Goal: Task Accomplishment & Management: Manage account settings

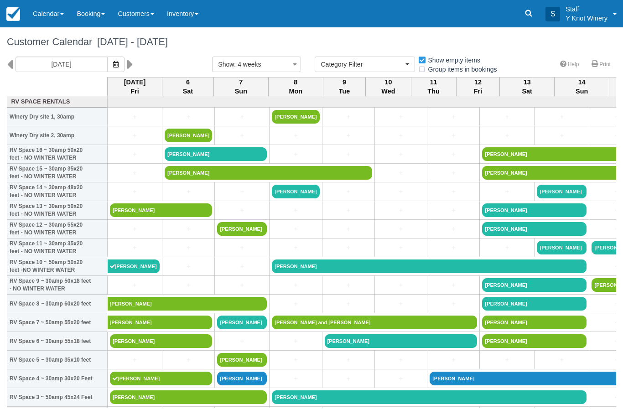
select select
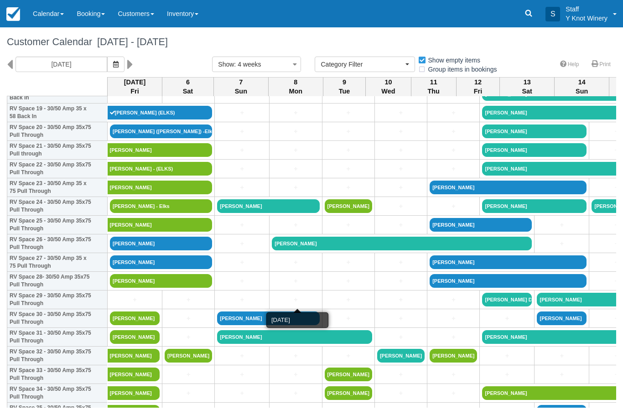
scroll to position [377, 0]
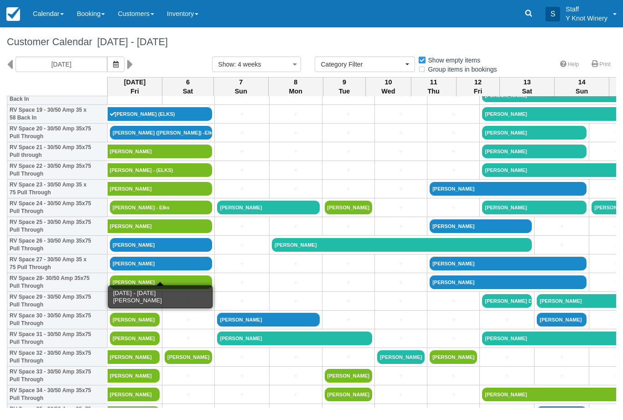
click at [170, 270] on link "[PERSON_NAME]" at bounding box center [161, 264] width 102 height 14
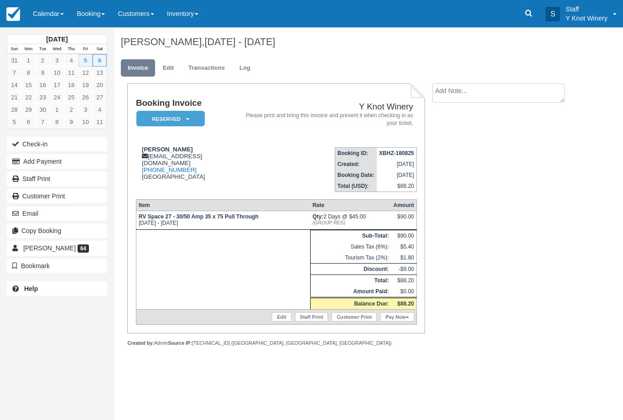
click at [396, 322] on link "Pay Now" at bounding box center [396, 316] width 33 height 9
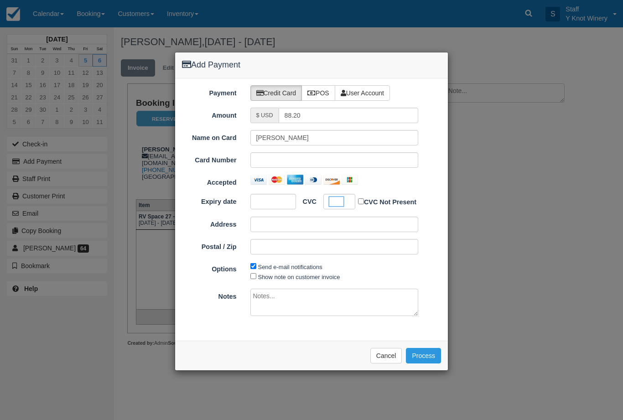
click at [303, 275] on label "Show note on customer invoice" at bounding box center [299, 277] width 82 height 7
click at [256, 275] on input "Show note on customer invoice" at bounding box center [253, 276] width 6 height 6
checkbox input "true"
click at [425, 359] on button "Process" at bounding box center [423, 356] width 35 height 16
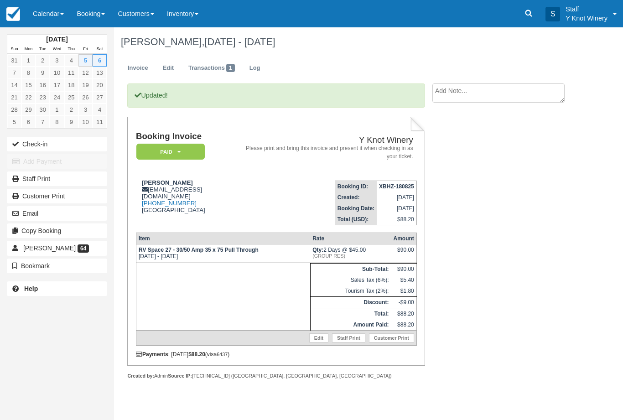
click at [40, 147] on button "Check-in" at bounding box center [57, 144] width 100 height 15
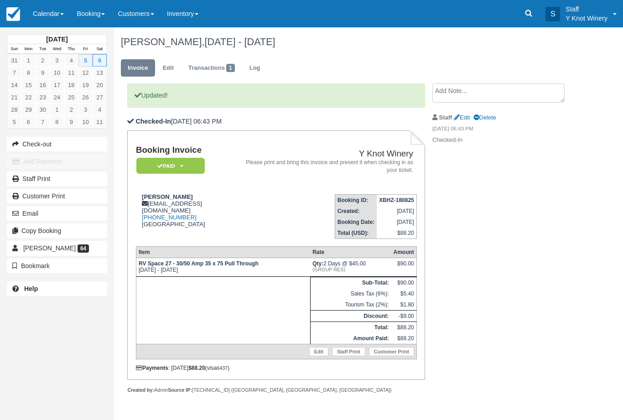
click at [47, 21] on link "Calendar" at bounding box center [48, 13] width 44 height 27
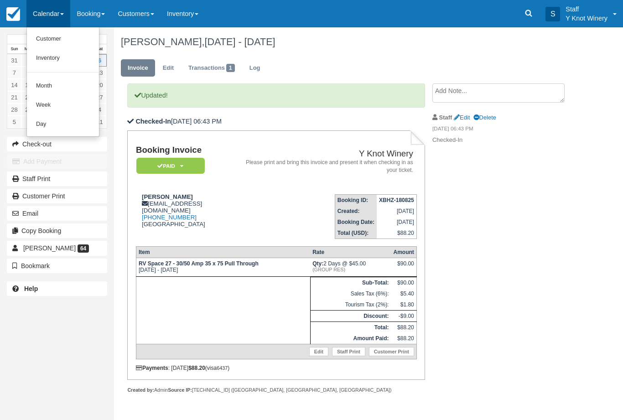
click at [47, 42] on link "Customer" at bounding box center [63, 39] width 72 height 19
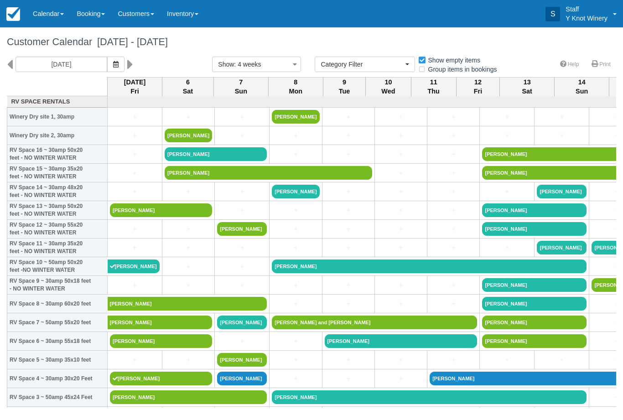
select select
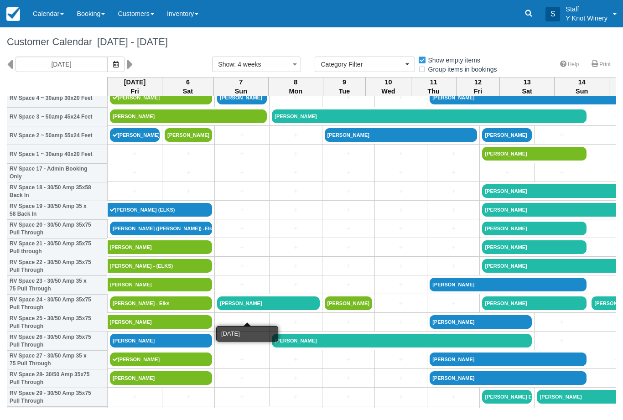
scroll to position [281, 0]
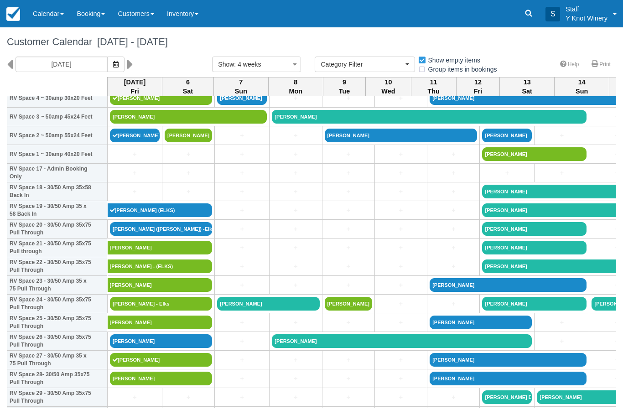
click at [136, 385] on link "[PERSON_NAME]" at bounding box center [161, 379] width 102 height 14
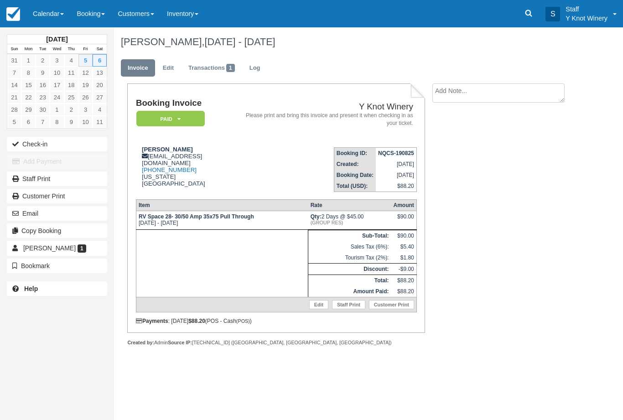
click at [40, 149] on button "Check-in" at bounding box center [57, 144] width 100 height 15
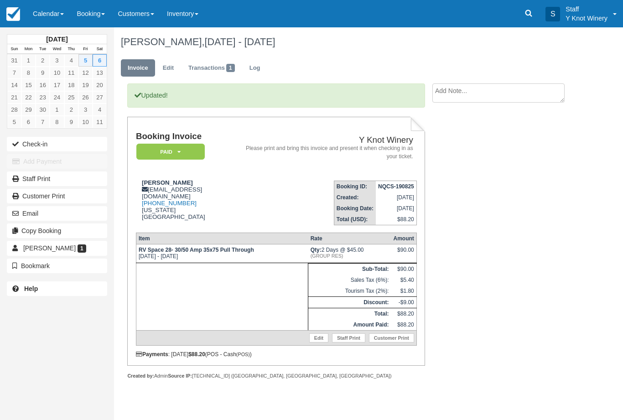
click at [54, 20] on link "Calendar" at bounding box center [48, 13] width 44 height 27
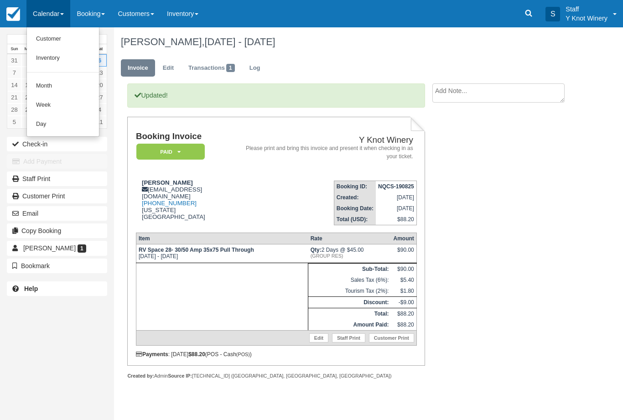
click at [48, 33] on link "Customer" at bounding box center [63, 39] width 72 height 19
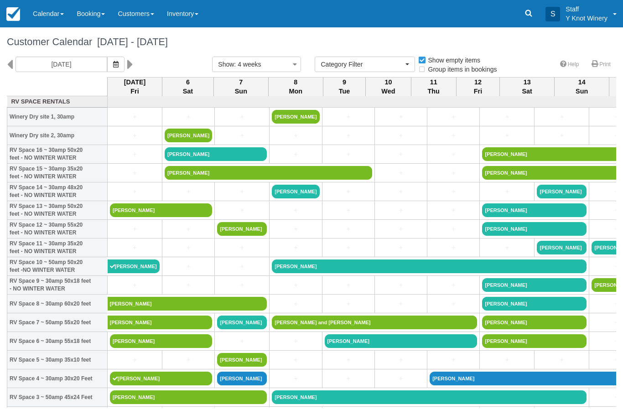
select select
click at [128, 234] on link "+" at bounding box center [135, 229] width 50 height 10
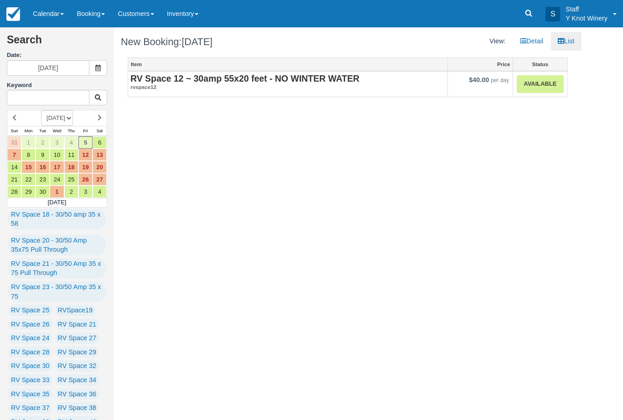
click at [545, 80] on link "Available" at bounding box center [540, 84] width 47 height 18
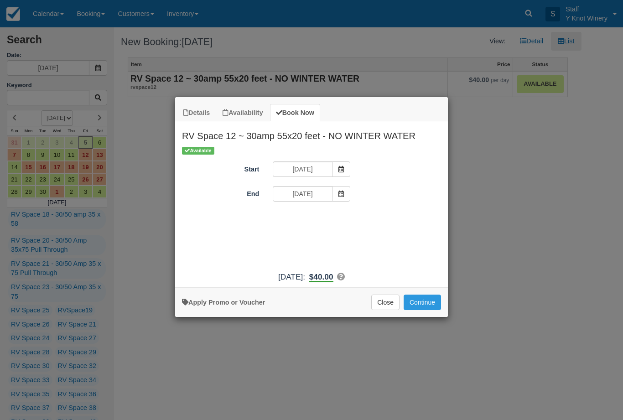
click at [423, 307] on button "Continue" at bounding box center [422, 303] width 37 height 16
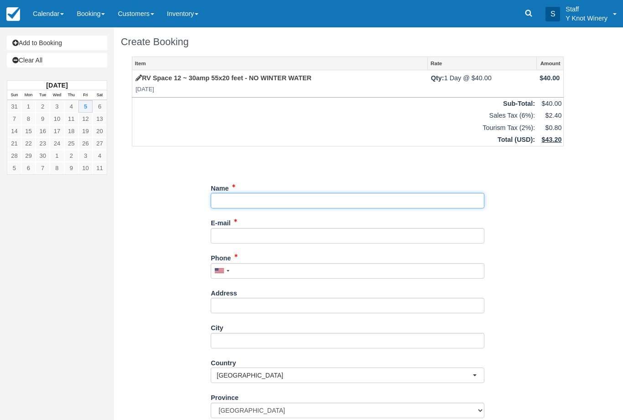
click at [226, 202] on input "Name" at bounding box center [348, 201] width 274 height 16
type input "[PERSON_NAME]"
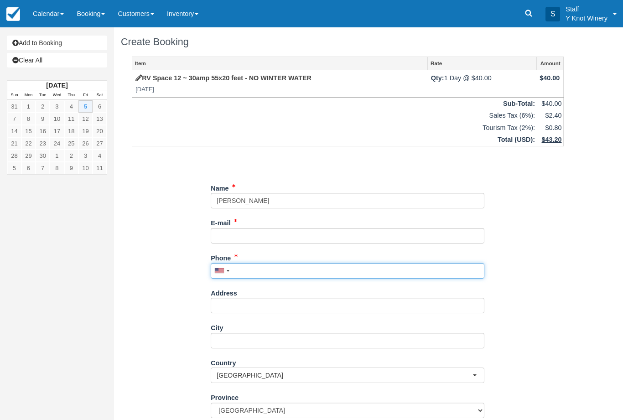
click at [254, 276] on input "Phone" at bounding box center [348, 271] width 274 height 16
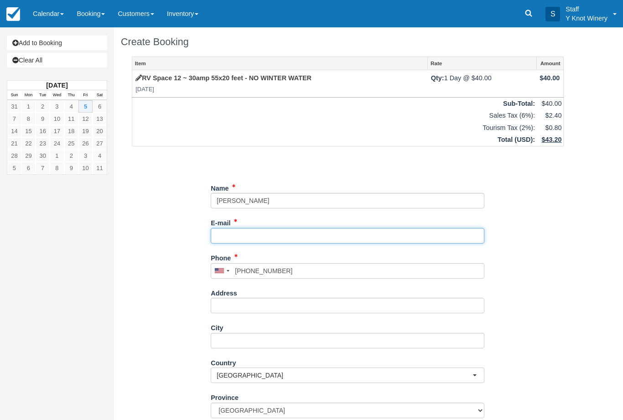
click at [233, 229] on input "E-mail" at bounding box center [348, 236] width 274 height 16
type input "(661) 609-5318"
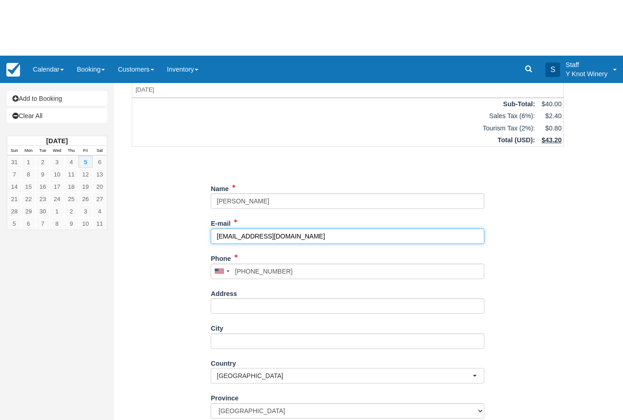
scroll to position [57, 0]
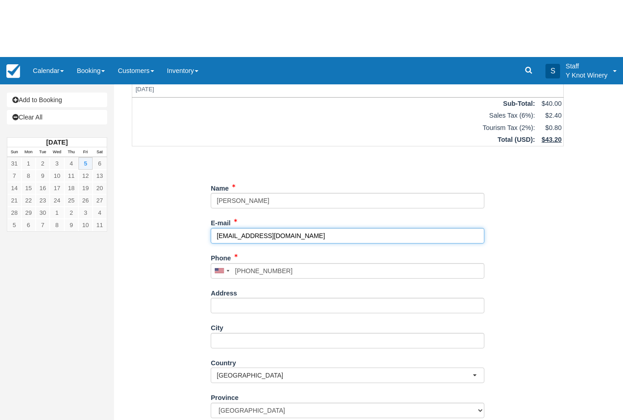
type input "[EMAIL_ADDRESS][DOMAIN_NAME]"
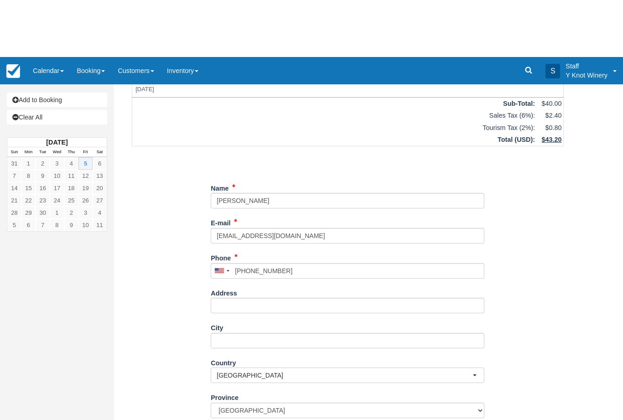
type input "+16616095318"
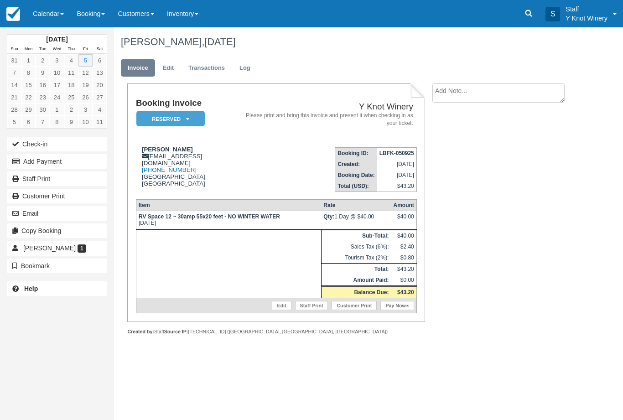
click at [43, 10] on link "Calendar" at bounding box center [48, 13] width 44 height 27
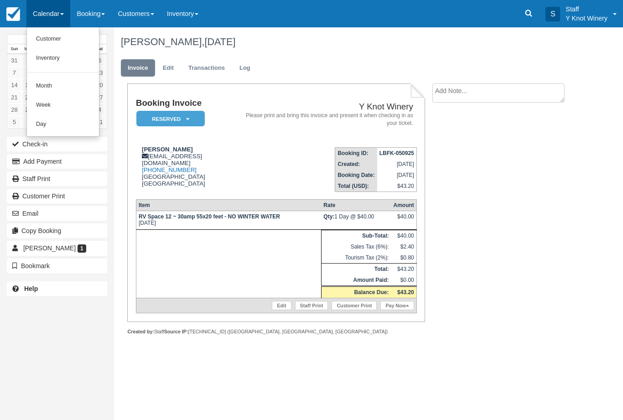
click at [46, 38] on link "Customer" at bounding box center [63, 39] width 72 height 19
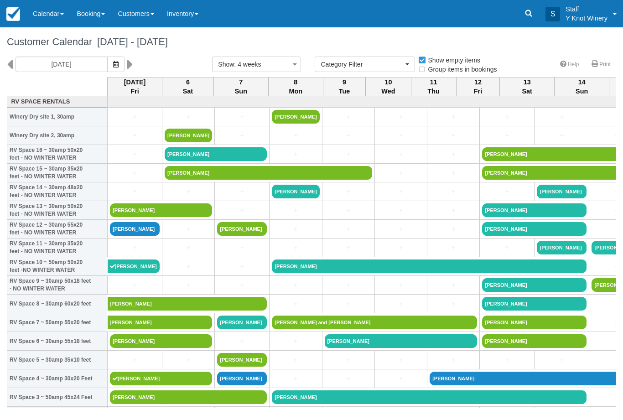
select select
click at [44, 13] on link "Calendar" at bounding box center [48, 13] width 44 height 27
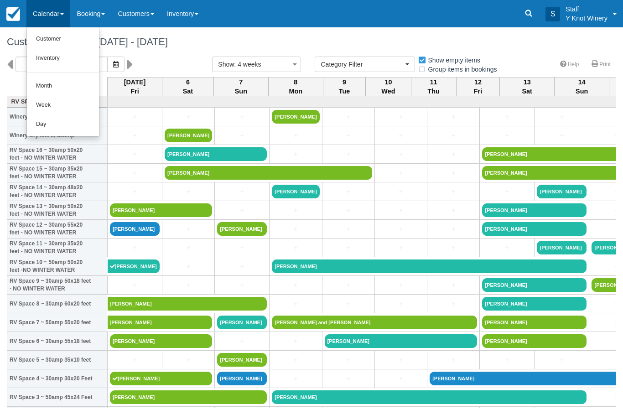
click at [44, 36] on link "Customer" at bounding box center [63, 39] width 72 height 19
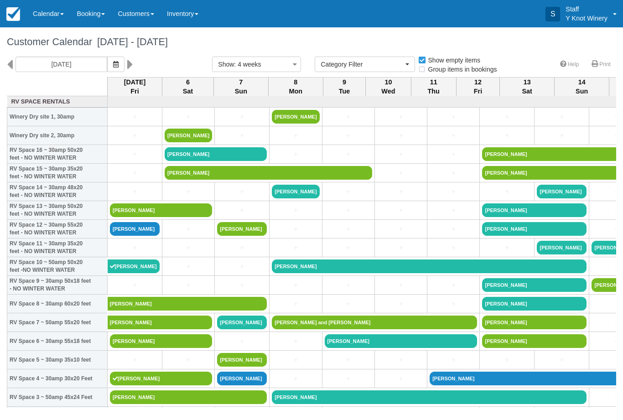
select select
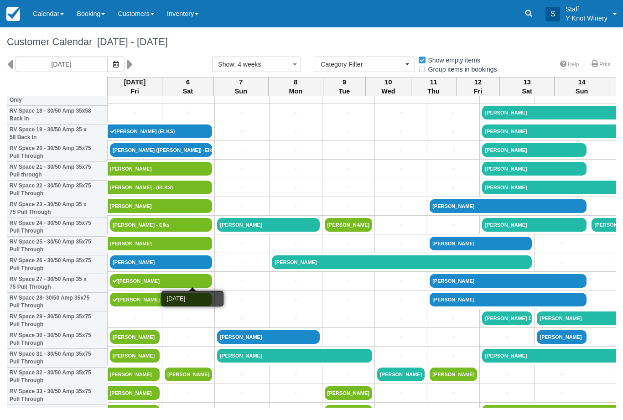
scroll to position [356, 0]
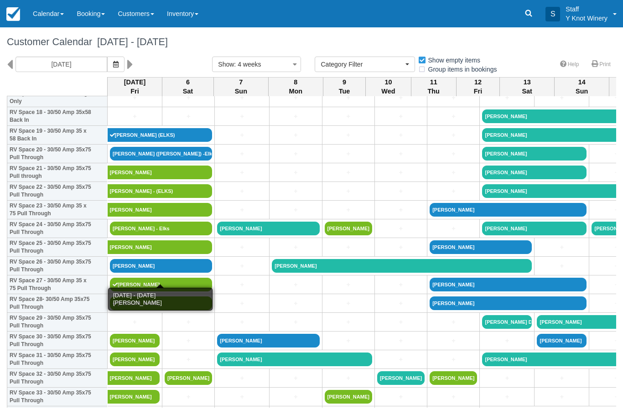
click at [146, 273] on link "[PERSON_NAME]" at bounding box center [161, 266] width 102 height 14
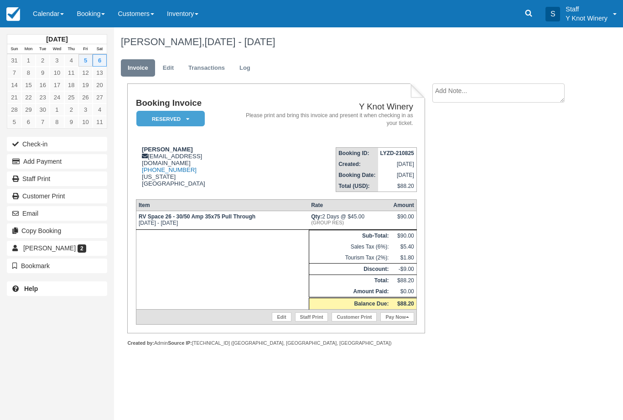
click at [37, 140] on button "Check-in" at bounding box center [57, 144] width 100 height 15
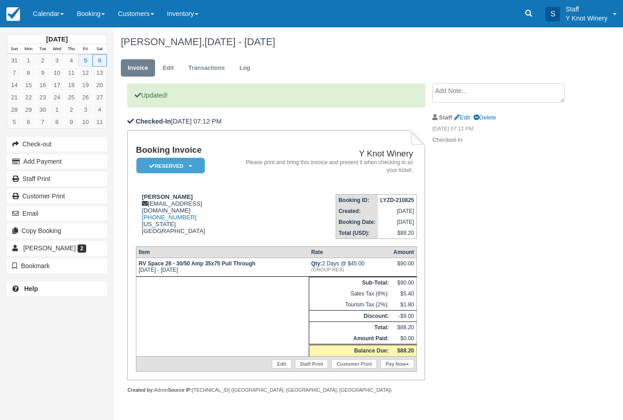
click at [395, 369] on link "Pay Now" at bounding box center [396, 363] width 33 height 9
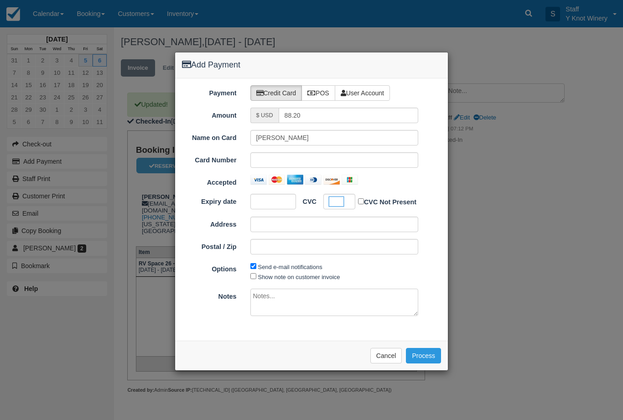
click at [290, 274] on label "Show note on customer invoice" at bounding box center [299, 277] width 82 height 7
click at [256, 273] on input "Show note on customer invoice" at bounding box center [253, 276] width 6 height 6
checkbox input "true"
click at [424, 350] on button "Process" at bounding box center [423, 356] width 35 height 16
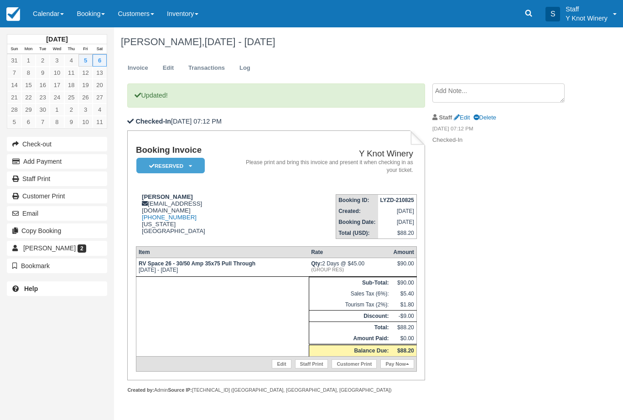
click at [404, 369] on link "Pay Now" at bounding box center [396, 363] width 33 height 9
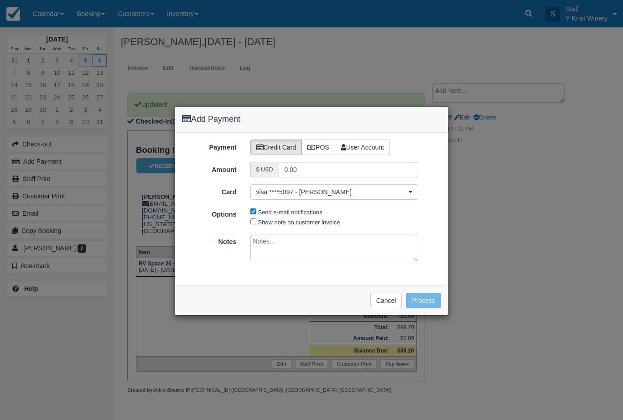
click at [387, 293] on button "Cancel" at bounding box center [386, 301] width 32 height 16
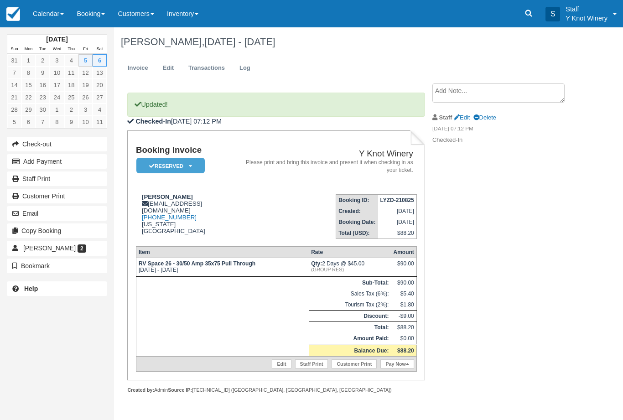
click at [213, 72] on link "Transactions" at bounding box center [207, 68] width 50 height 18
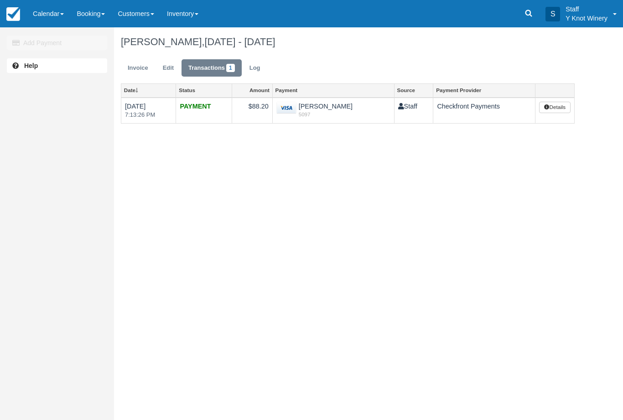
click at [134, 67] on link "Invoice" at bounding box center [138, 68] width 34 height 18
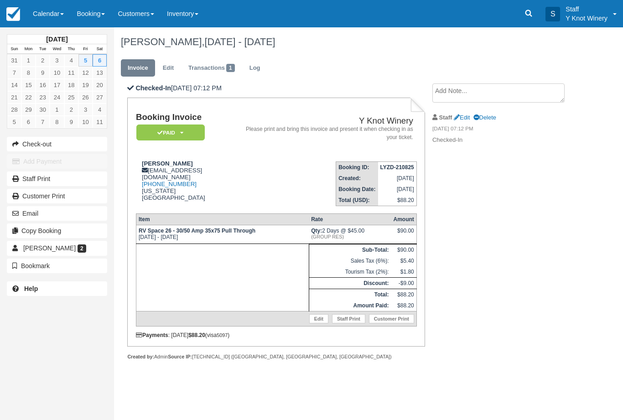
click at [45, 11] on link "Calendar" at bounding box center [48, 13] width 44 height 27
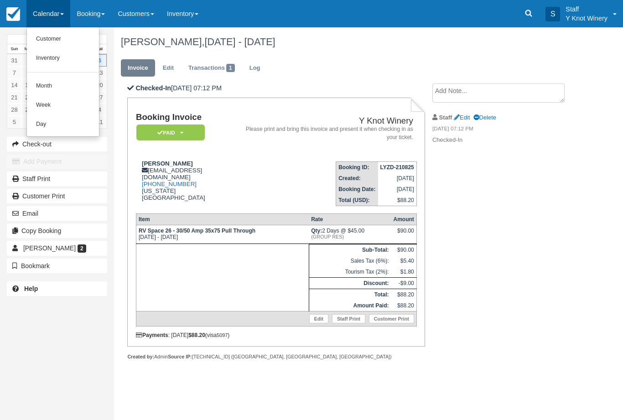
click at [43, 38] on link "Customer" at bounding box center [63, 39] width 72 height 19
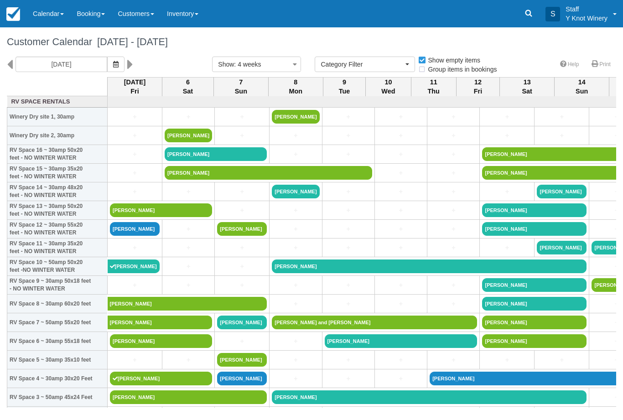
select select
